Goal: Task Accomplishment & Management: Use online tool/utility

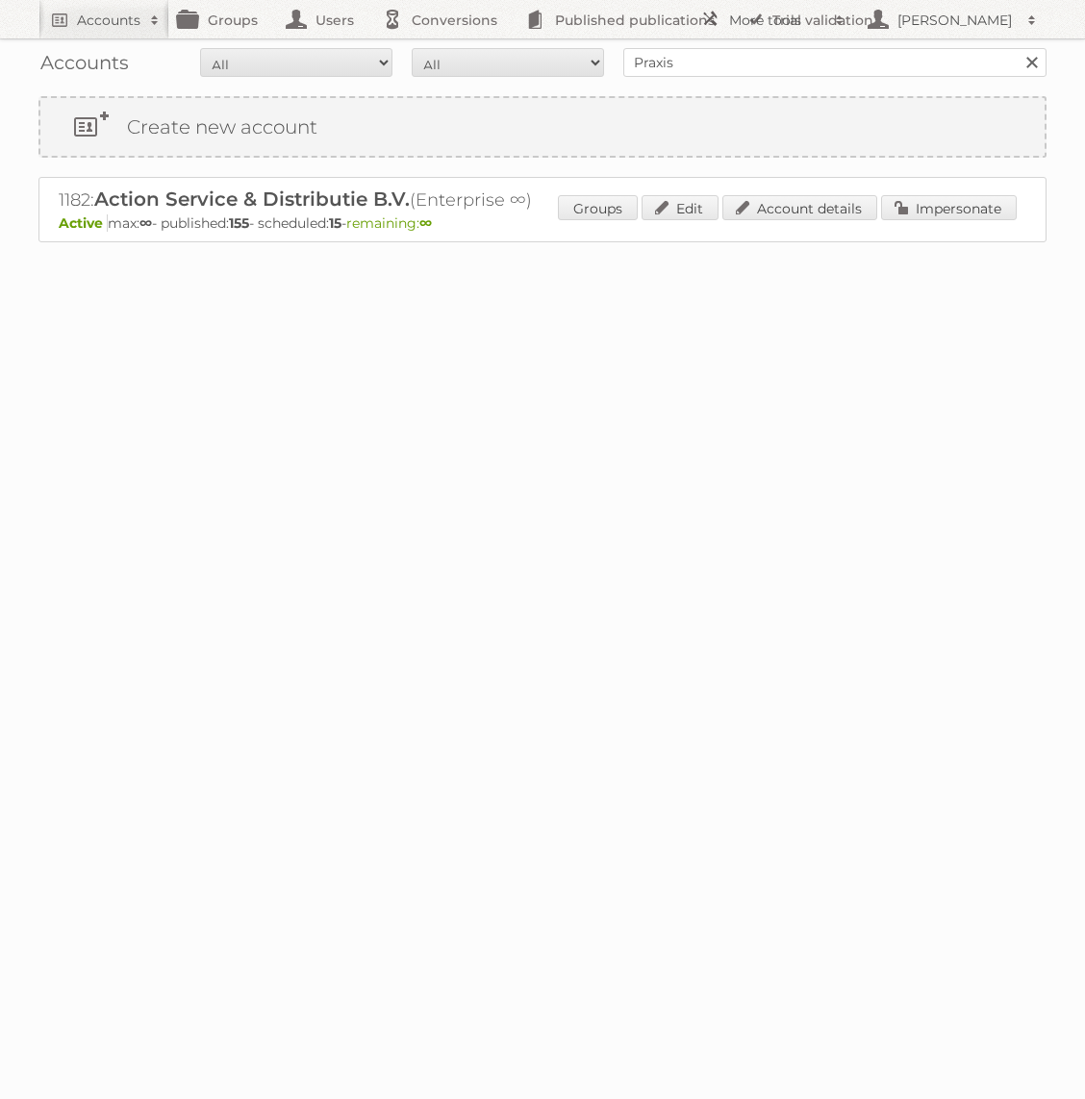
type input "Praxis"
click at [1016, 48] on input "Search" at bounding box center [1030, 62] width 29 height 29
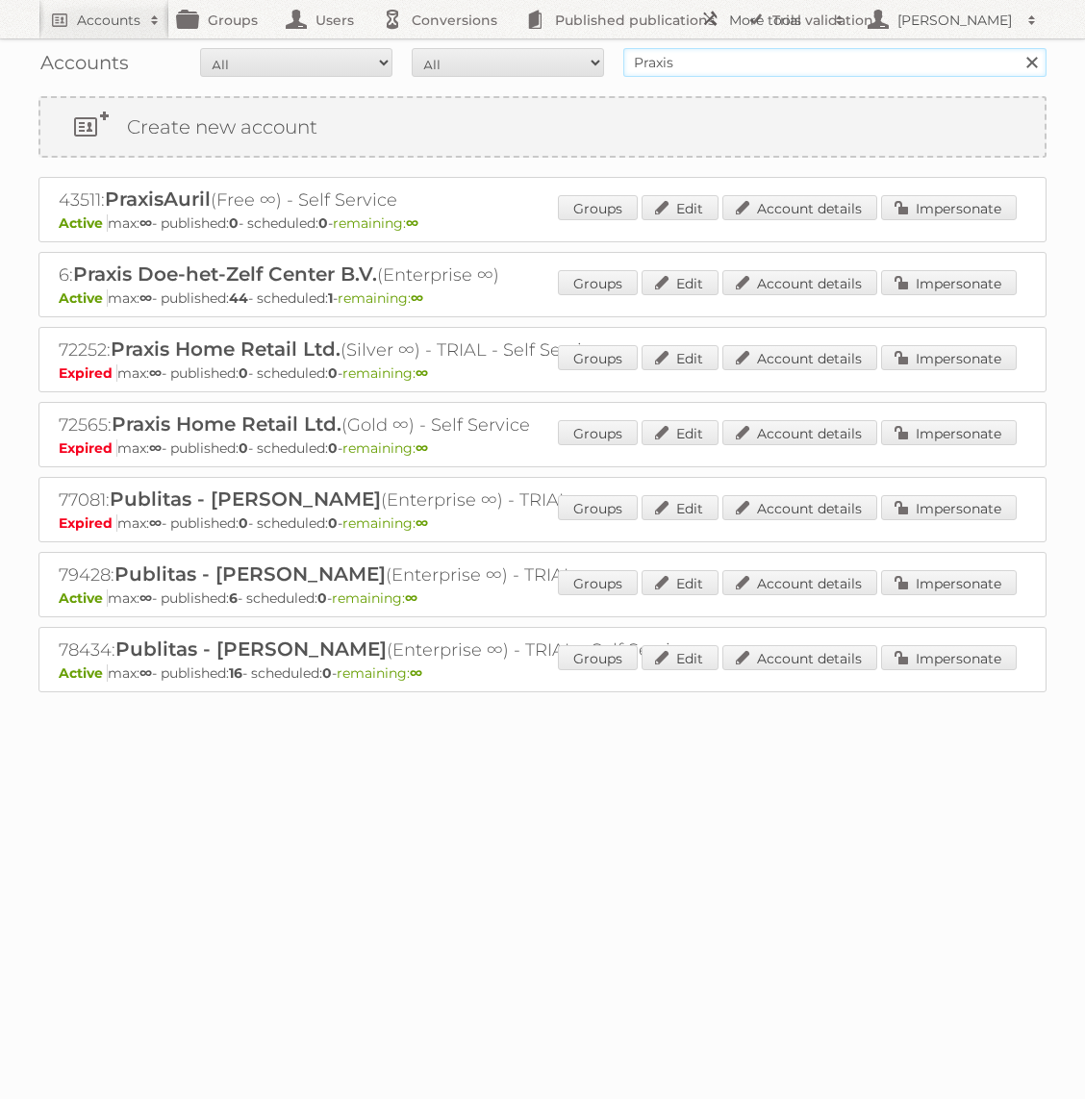
click at [639, 60] on input "Praxis" at bounding box center [834, 62] width 423 height 29
click at [916, 286] on link "Impersonate" at bounding box center [949, 282] width 136 height 25
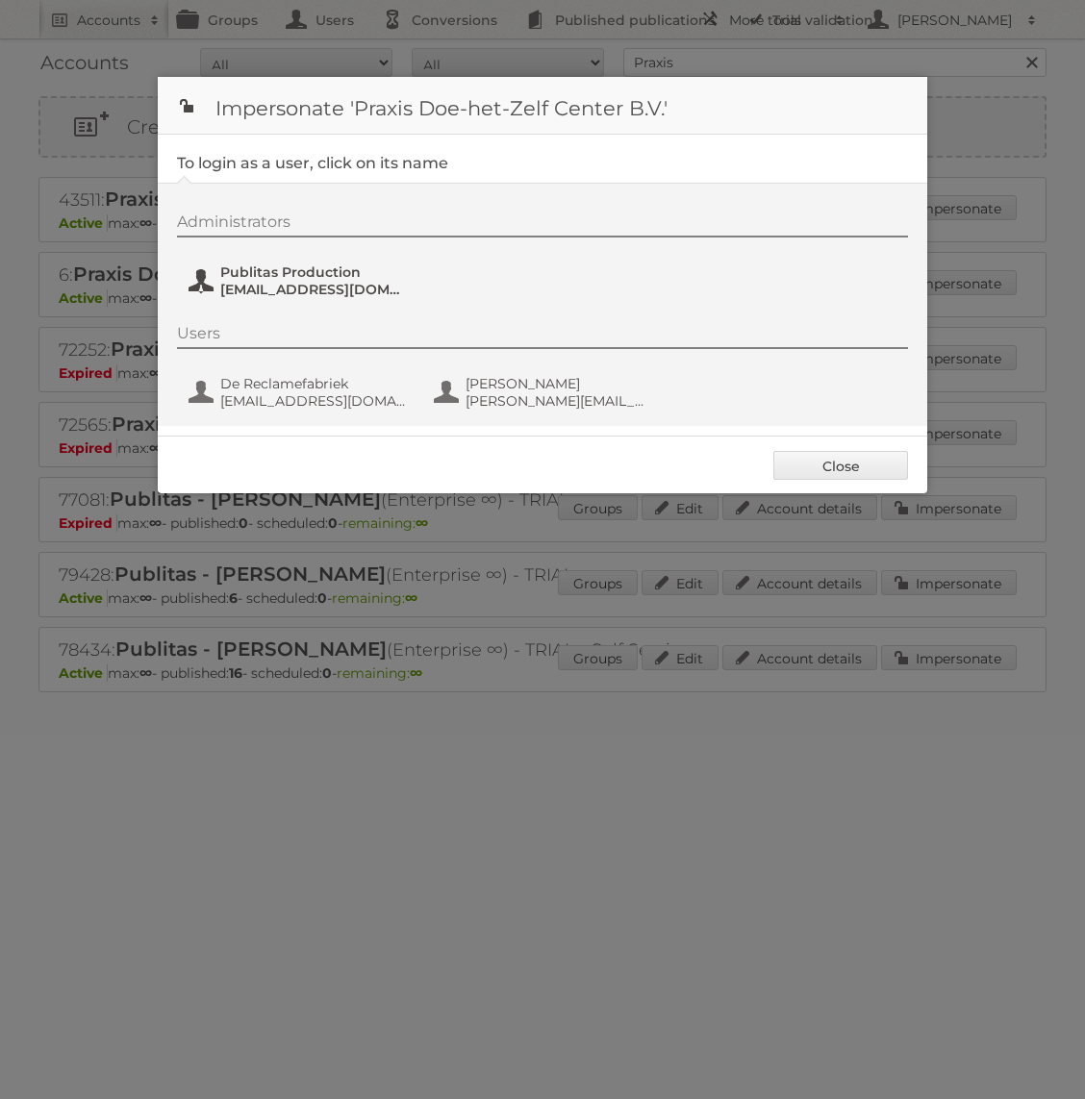
click at [327, 287] on span "fs+praxis@publitas.com" at bounding box center [313, 289] width 187 height 17
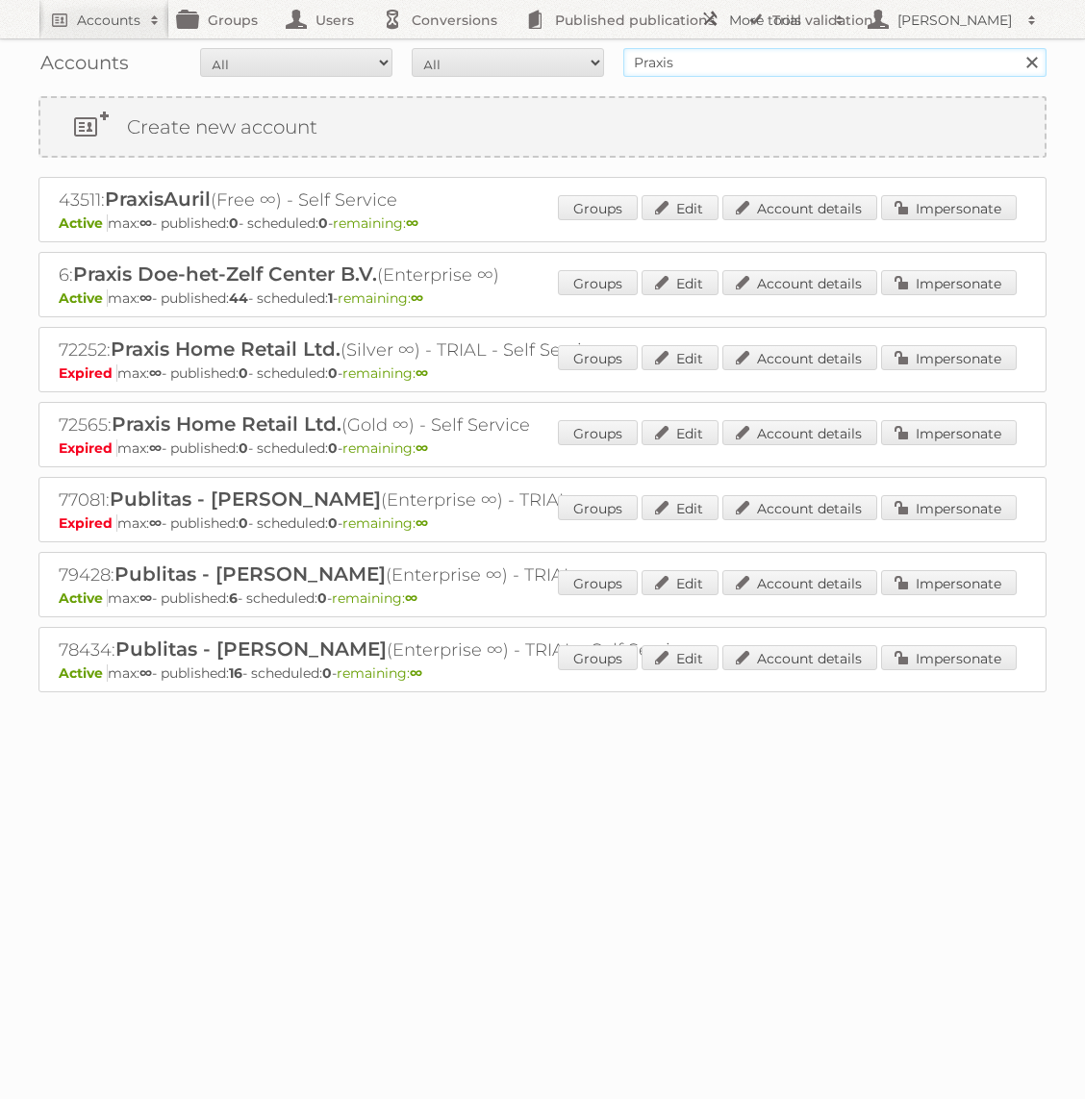
click at [689, 62] on input "Praxis" at bounding box center [834, 62] width 423 height 29
type input "Bauhaus"
click at [1016, 48] on input "Search" at bounding box center [1030, 62] width 29 height 29
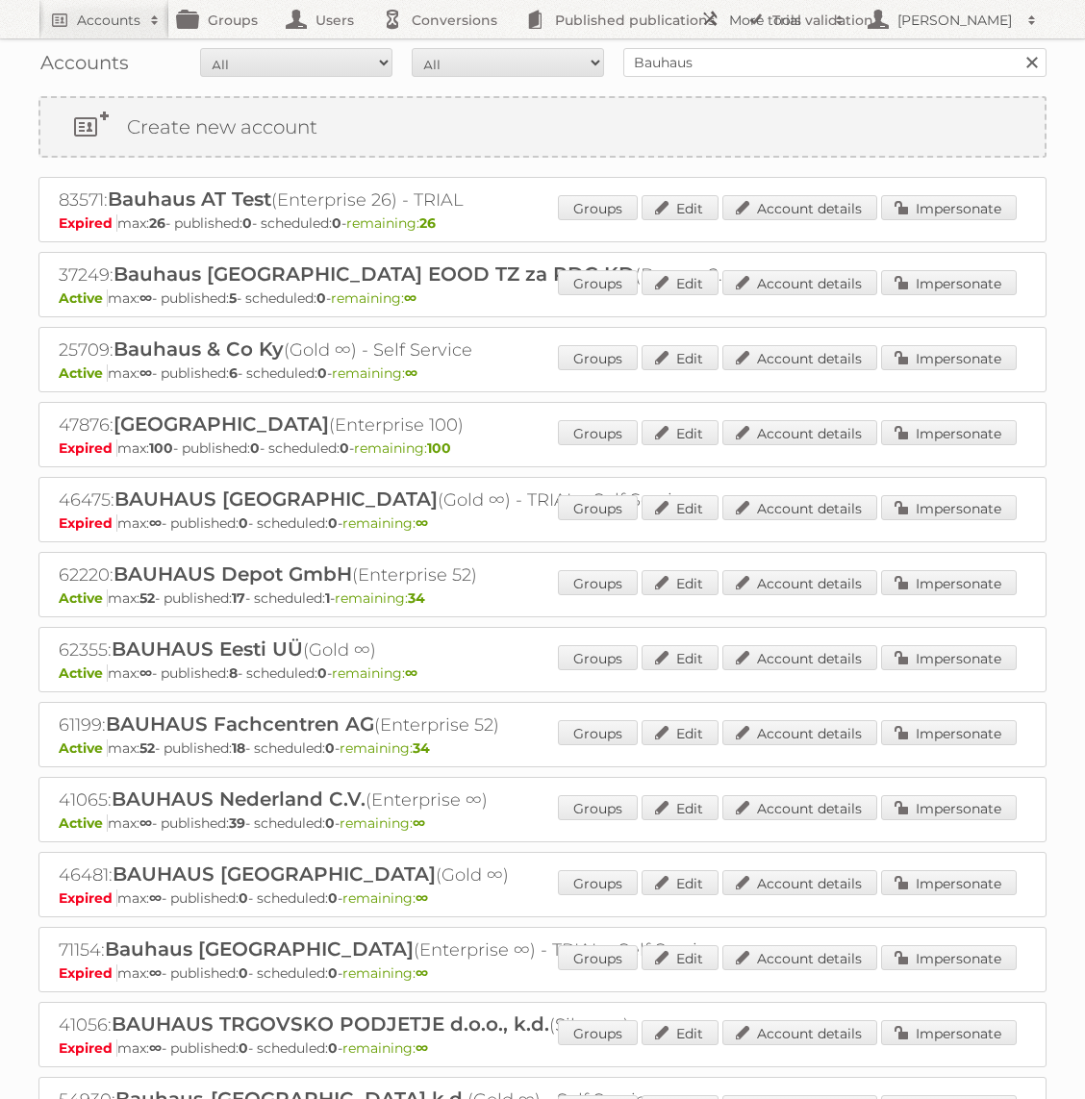
click at [939, 814] on div "Groups Edit Account details Impersonate" at bounding box center [787, 809] width 459 height 29
click at [939, 803] on link "Impersonate" at bounding box center [949, 807] width 136 height 25
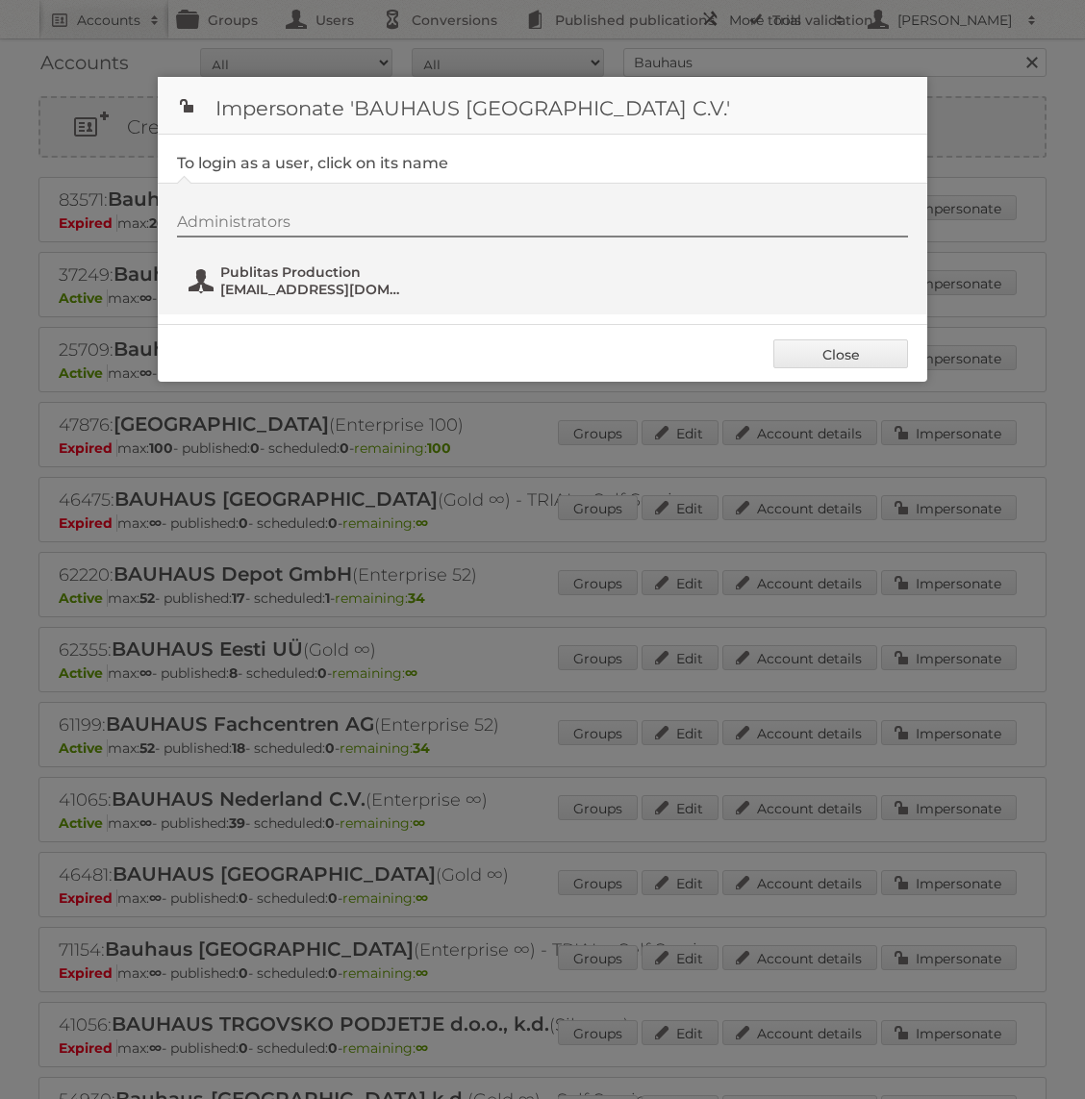
click at [350, 296] on span "fs+bauhaus@publitas.com" at bounding box center [313, 289] width 187 height 17
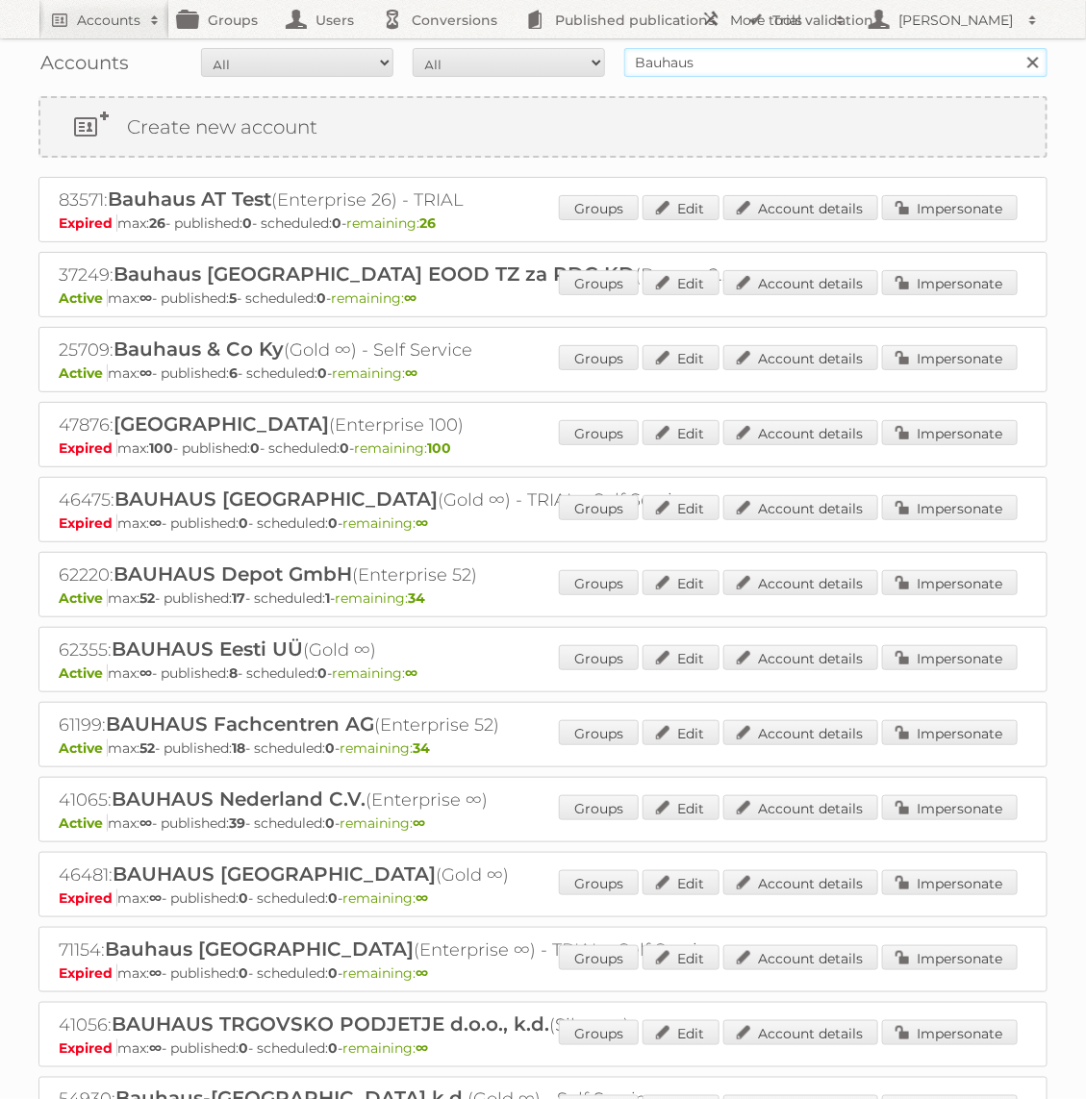
click at [813, 50] on input "Bauhaus" at bounding box center [835, 62] width 423 height 29
type input "Action PIA"
click at [1017, 48] on input "Search" at bounding box center [1031, 62] width 29 height 29
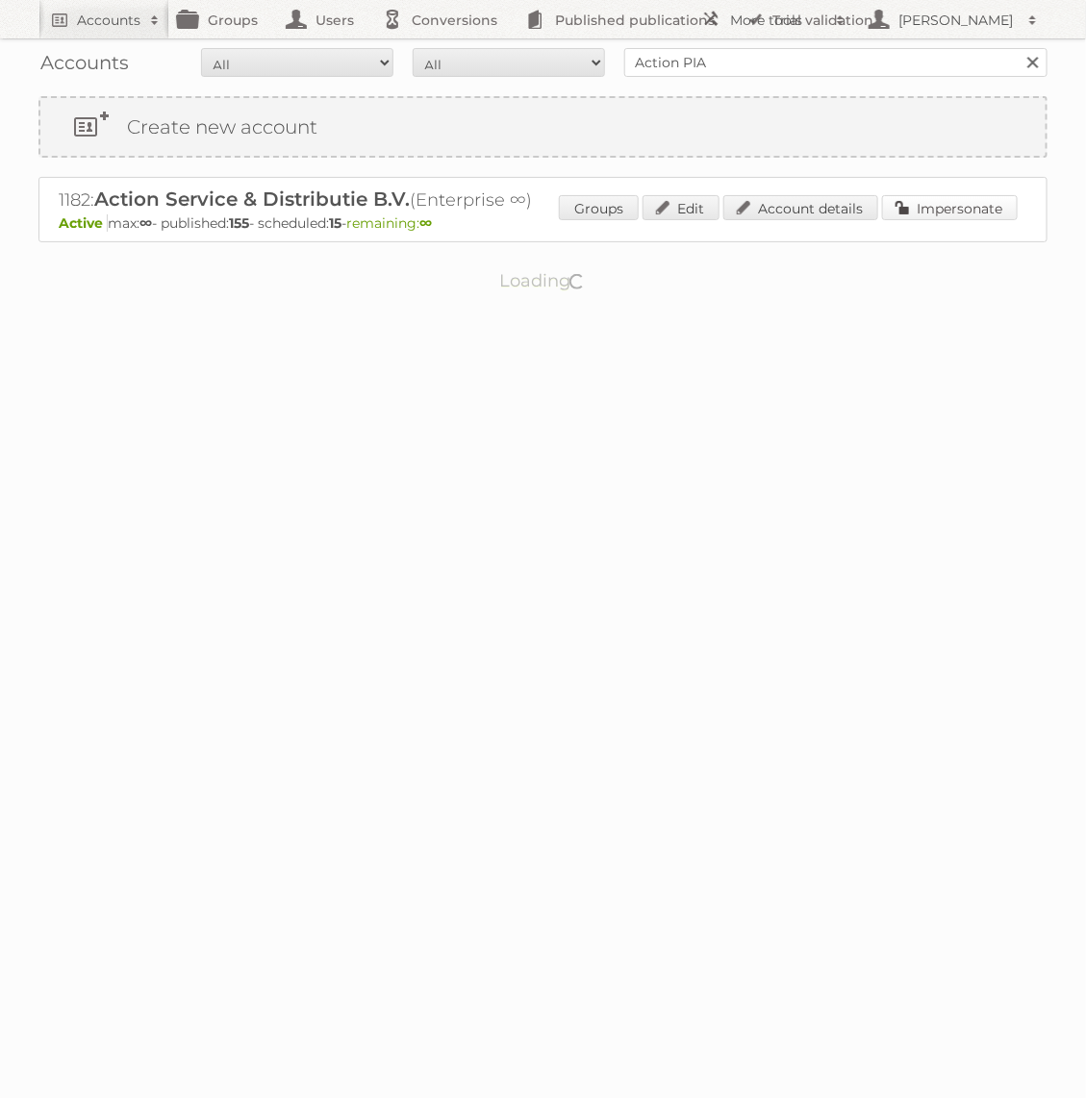
click at [971, 214] on link "Impersonate" at bounding box center [950, 207] width 136 height 25
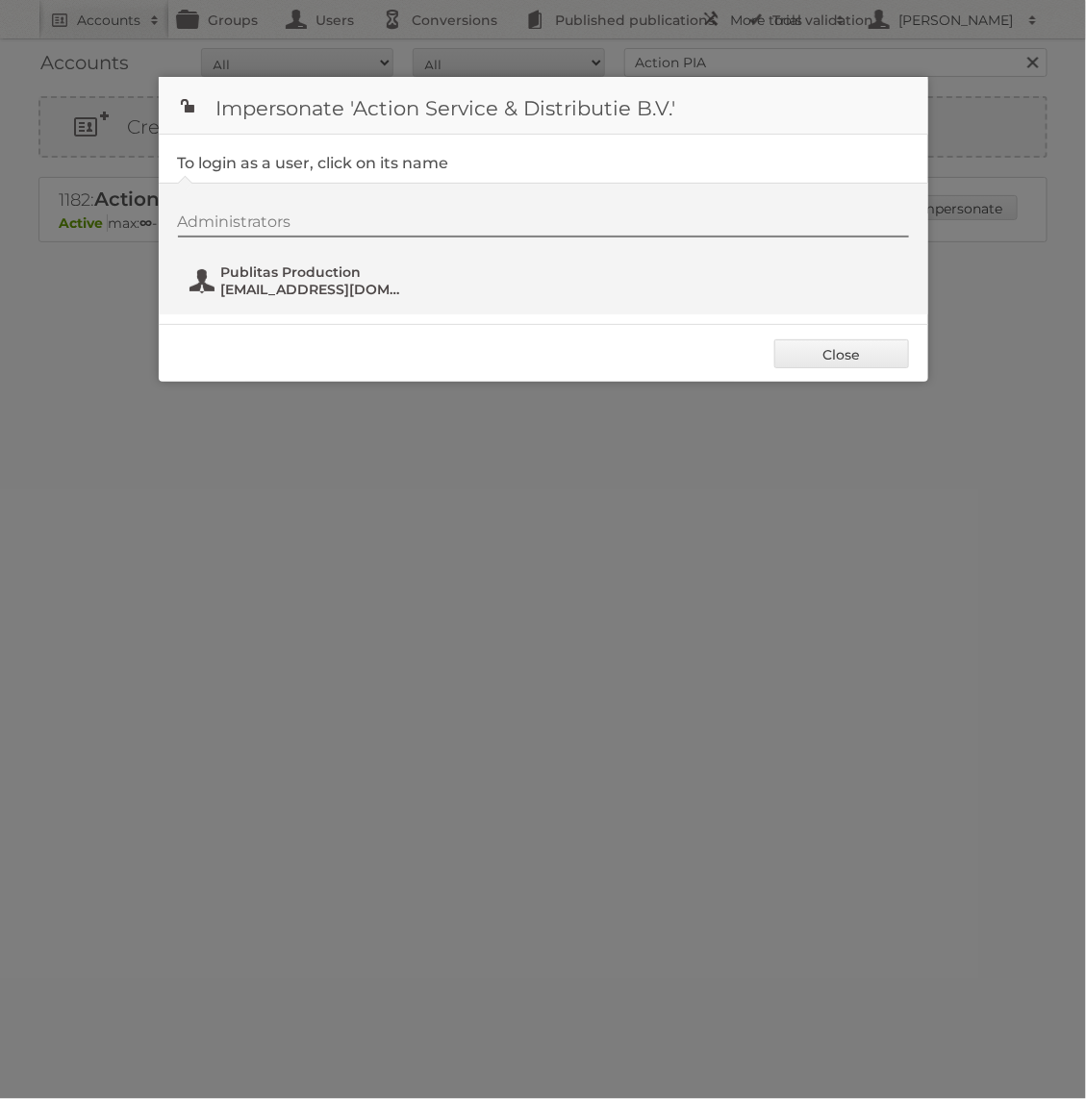
click at [322, 271] on span "Publitas Production" at bounding box center [314, 271] width 187 height 17
